Goal: Find contact information: Find contact information

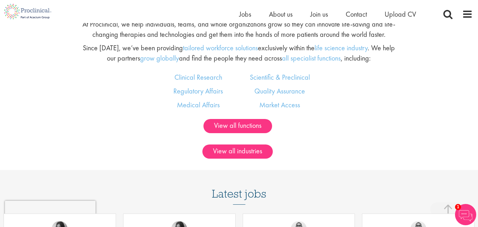
scroll to position [380, 0]
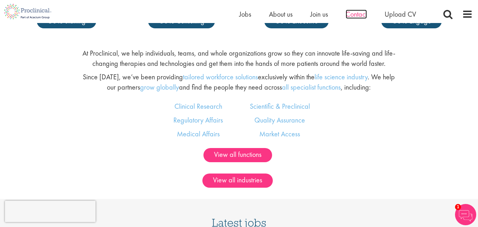
click at [355, 14] on span "Contact" at bounding box center [356, 14] width 21 height 9
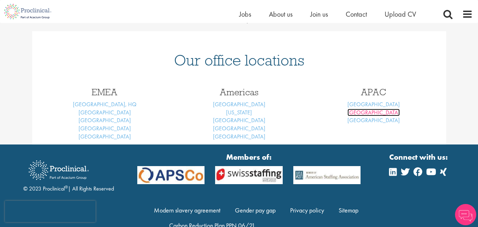
click at [379, 111] on link "[GEOGRAPHIC_DATA]" at bounding box center [373, 112] width 52 height 7
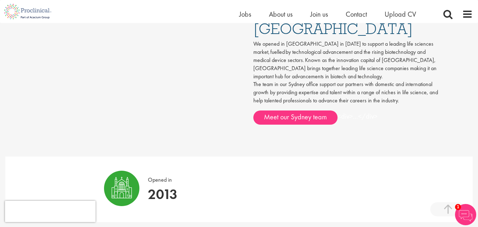
scroll to position [408, 0]
